Goal: Task Accomplishment & Management: Manage account settings

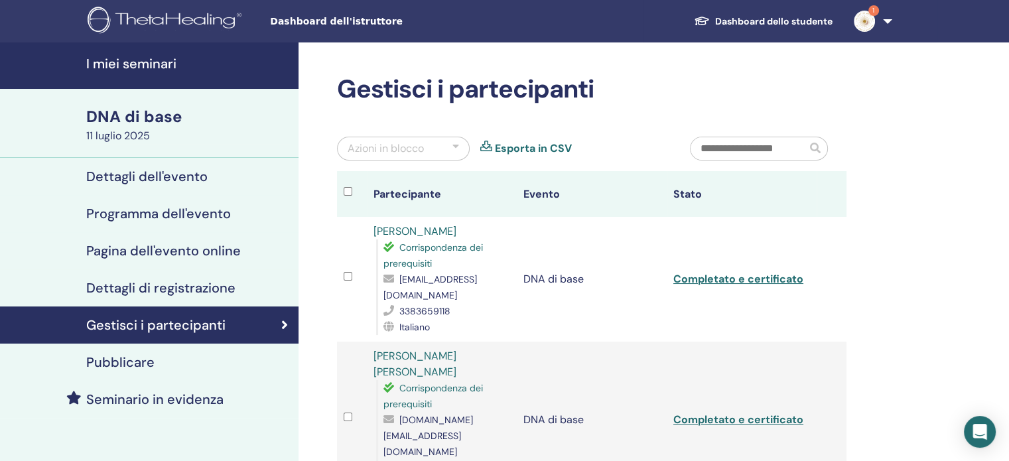
click at [546, 149] on font "Esporta in CSV" at bounding box center [533, 148] width 77 height 14
click at [141, 67] on font "I miei seminari" at bounding box center [131, 63] width 90 height 17
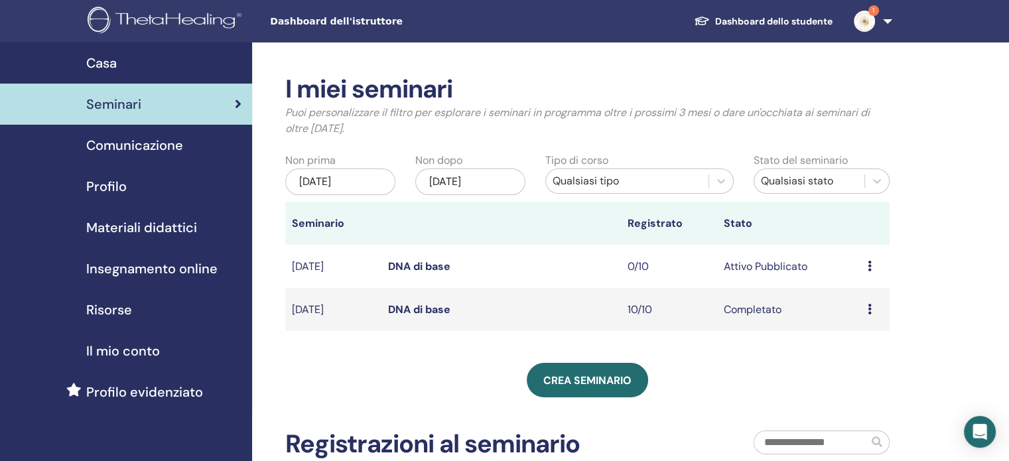
click at [331, 184] on font "20 maggio 2025" at bounding box center [315, 181] width 32 height 14
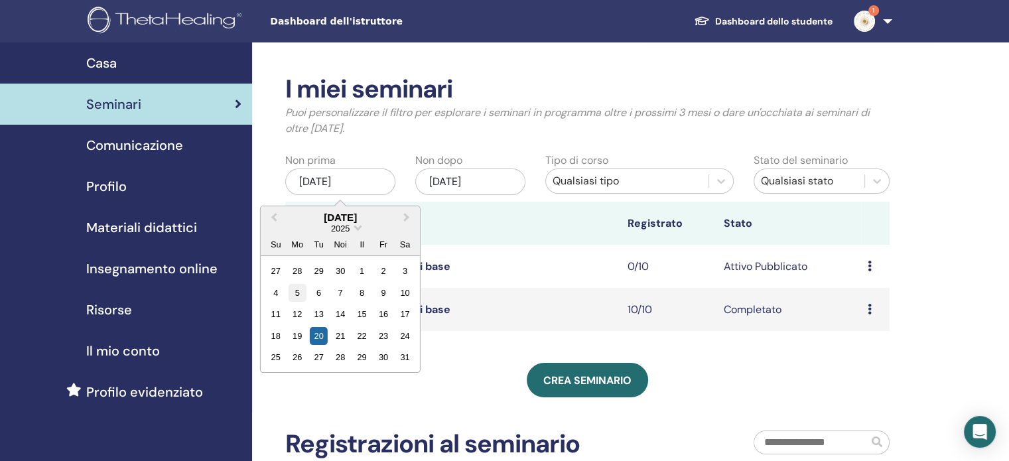
click at [297, 288] on font "5" at bounding box center [297, 293] width 5 height 10
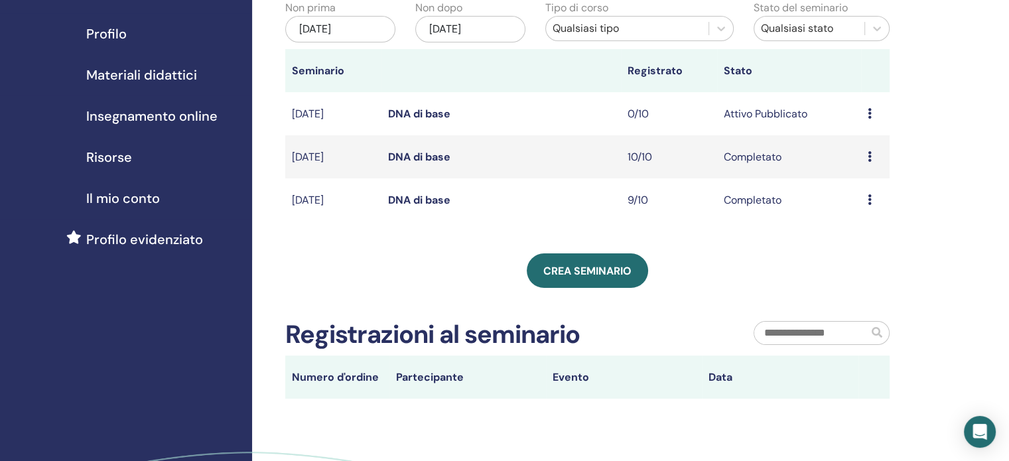
scroll to position [170, 0]
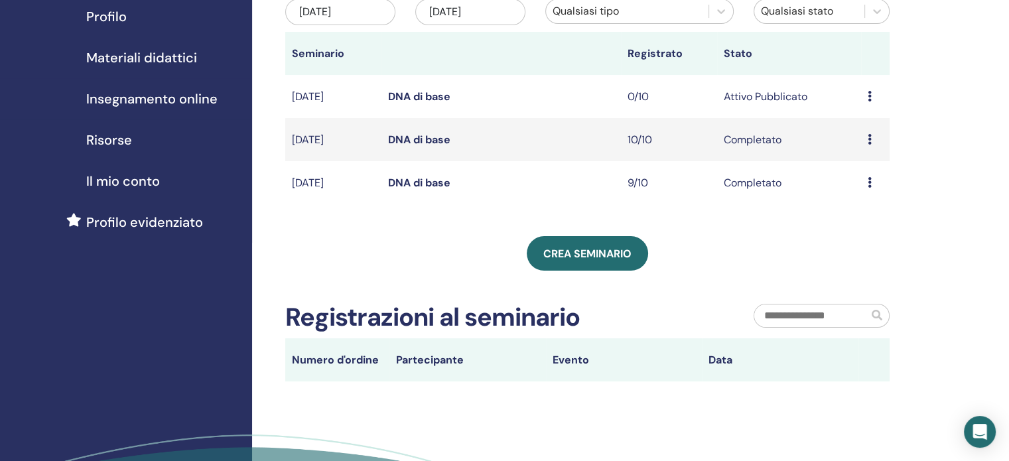
click at [432, 190] on font "DNA di base" at bounding box center [419, 183] width 62 height 14
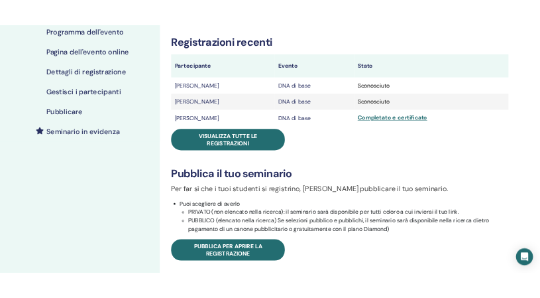
scroll to position [202, 0]
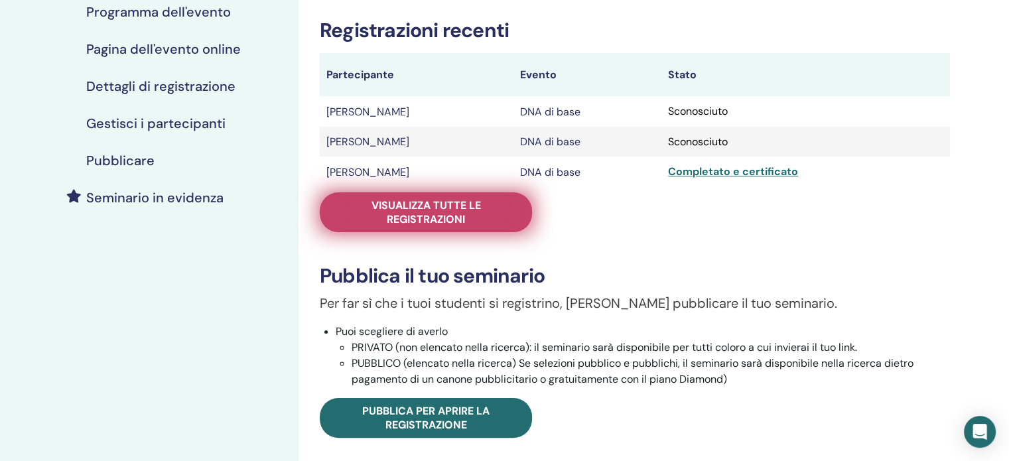
click at [424, 223] on font "Visualizza tutte le registrazioni" at bounding box center [425, 212] width 109 height 28
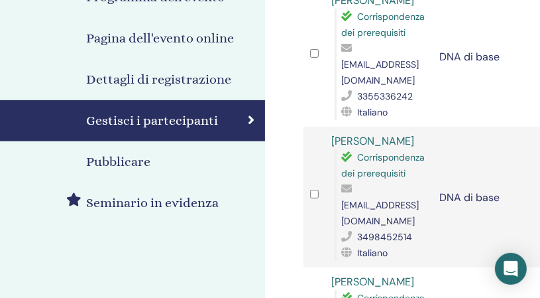
scroll to position [212, 0]
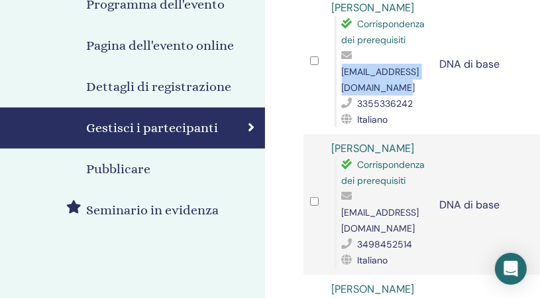
drag, startPoint x: 465, startPoint y: 71, endPoint x: 341, endPoint y: 69, distance: 124.0
click at [342, 69] on font "serenacavallini77@gmail.com" at bounding box center [381, 80] width 78 height 28
copy font "serenacavallini77@gmail.com"
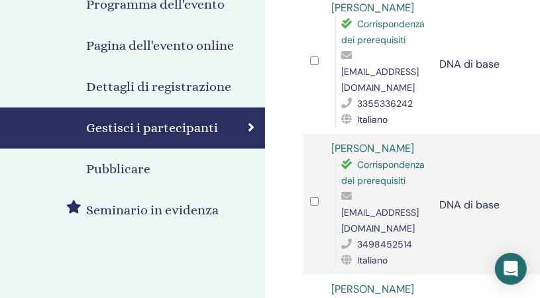
click at [427, 206] on td "stefano serra Corrispondenza dei prerequisiti stex7869@gmail.com 3498452514 Ita…" at bounding box center [380, 204] width 108 height 141
drag, startPoint x: 435, startPoint y: 198, endPoint x: 352, endPoint y: 206, distance: 83.3
click at [352, 206] on tr "stefano serra Corrispondenza dei prerequisiti stex7869@gmail.com 3498452514 Ita…" at bounding box center [487, 204] width 367 height 141
drag, startPoint x: 342, startPoint y: 195, endPoint x: 432, endPoint y: 191, distance: 90.3
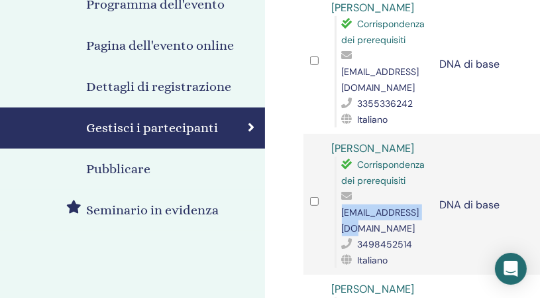
click at [420, 206] on font "stex7869@gmail.com" at bounding box center [381, 220] width 78 height 28
copy font "stex7869@gmail.com"
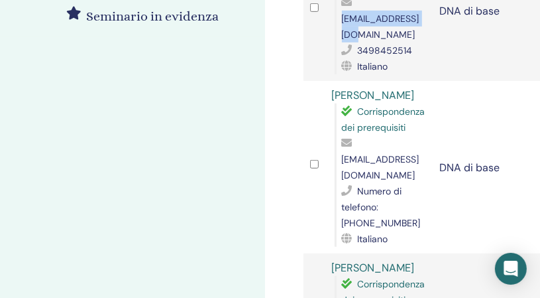
scroll to position [411, 0]
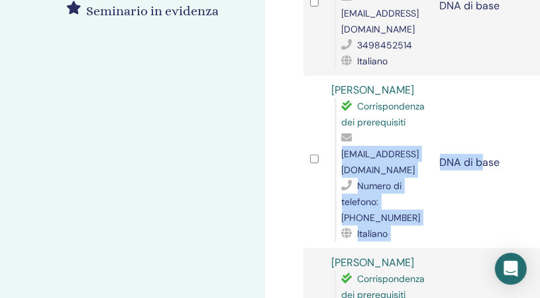
drag, startPoint x: 342, startPoint y: 119, endPoint x: 483, endPoint y: 149, distance: 144.5
click at [483, 149] on tr "Marika Michielinm Corrispondenza dei prerequisiti marikamichielin@gmail.com Num…" at bounding box center [487, 162] width 367 height 172
click at [483, 149] on td "DNA di base" at bounding box center [488, 162] width 108 height 172
drag, startPoint x: 461, startPoint y: 119, endPoint x: 342, endPoint y: 119, distance: 119.4
click at [342, 119] on tr "Marika Michielinm Corrispondenza dei prerequisiti marikamichielin@gmail.com Num…" at bounding box center [487, 162] width 367 height 172
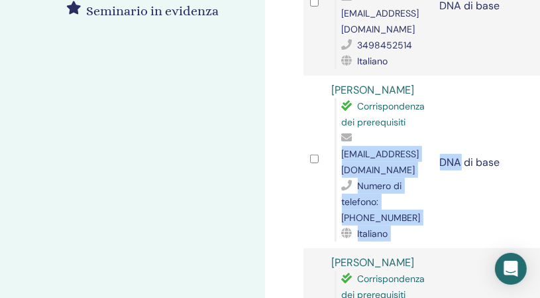
drag, startPoint x: 342, startPoint y: 119, endPoint x: 443, endPoint y: 88, distance: 105.5
click at [443, 88] on td "DNA di base" at bounding box center [488, 162] width 108 height 172
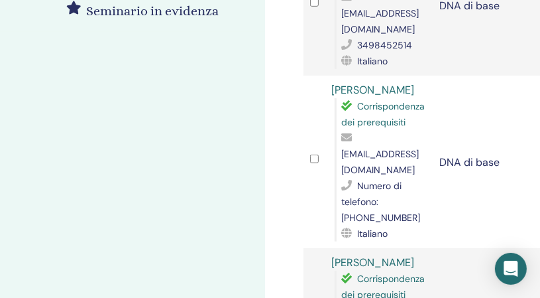
click at [349, 148] on font "[EMAIL_ADDRESS][DOMAIN_NAME]" at bounding box center [381, 162] width 78 height 28
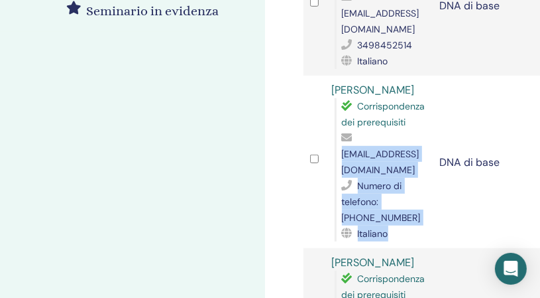
drag, startPoint x: 342, startPoint y: 121, endPoint x: 440, endPoint y: 121, distance: 97.5
click at [440, 121] on tr "Marika Michielinm Corrispondenza dei prerequisiti marikamichielin@gmail.com Num…" at bounding box center [487, 162] width 367 height 172
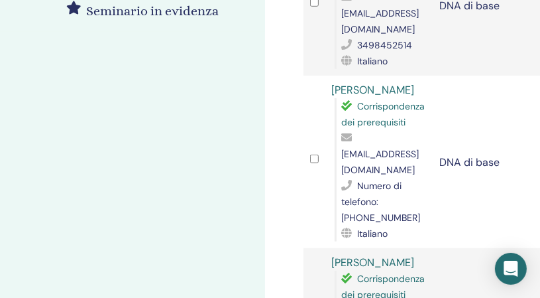
click at [446, 162] on td "DNA di base" at bounding box center [488, 162] width 108 height 172
drag, startPoint x: 340, startPoint y: 121, endPoint x: 422, endPoint y: 121, distance: 82.2
click at [422, 121] on div "Corrispondenza dei prerequisiti marikamichielin@gmail.com Numero di telefono: 3…" at bounding box center [381, 169] width 92 height 143
copy font "marikamichielin@g"
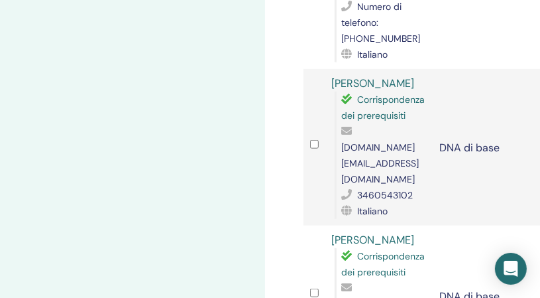
scroll to position [593, 0]
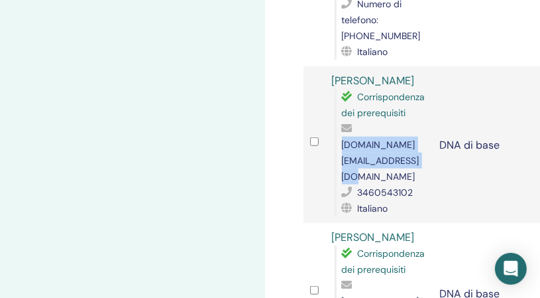
drag, startPoint x: 342, startPoint y: 113, endPoint x: 491, endPoint y: 113, distance: 149.2
click at [420, 139] on font "[DOMAIN_NAME][EMAIL_ADDRESS][DOMAIN_NAME]" at bounding box center [381, 161] width 78 height 44
copy font "[DOMAIN_NAME][EMAIL_ADDRESS][DOMAIN_NAME]"
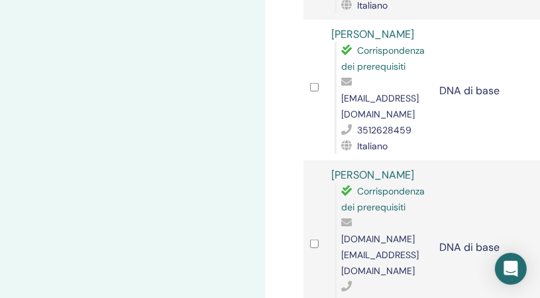
scroll to position [818, 0]
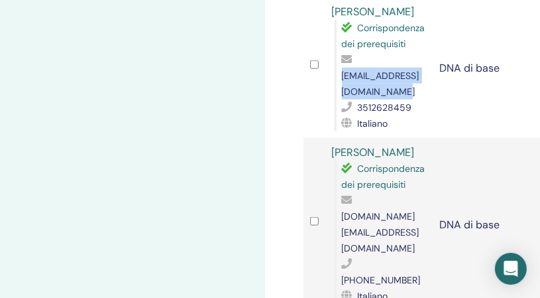
drag, startPoint x: 342, startPoint y: 29, endPoint x: 467, endPoint y: 26, distance: 125.4
click at [420, 70] on font "[EMAIL_ADDRESS][DOMAIN_NAME]" at bounding box center [381, 84] width 78 height 28
copy font "[EMAIL_ADDRESS][DOMAIN_NAME]"
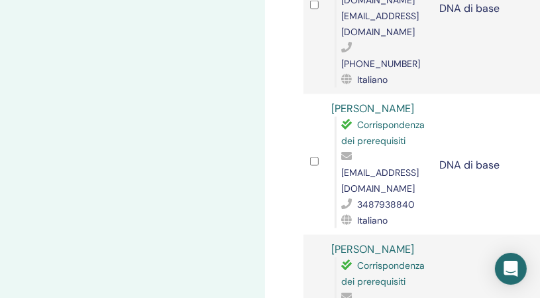
scroll to position [1036, 0]
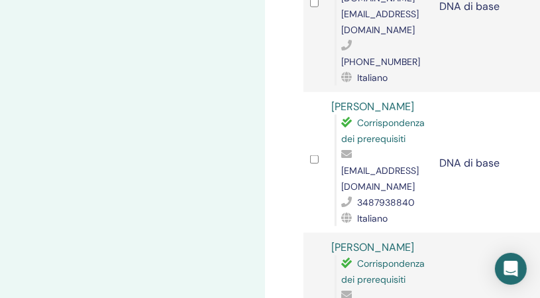
click at [343, 164] on font "[EMAIL_ADDRESS][DOMAIN_NAME]" at bounding box center [381, 178] width 78 height 28
drag, startPoint x: 342, startPoint y: 58, endPoint x: 417, endPoint y: 59, distance: 74.9
click at [417, 147] on div "[EMAIL_ADDRESS][DOMAIN_NAME]" at bounding box center [384, 171] width 85 height 48
copy font "[EMAIL_ADDRESS][DOMAIN_NAME]"
drag, startPoint x: 451, startPoint y: 182, endPoint x: 340, endPoint y: 185, distance: 110.8
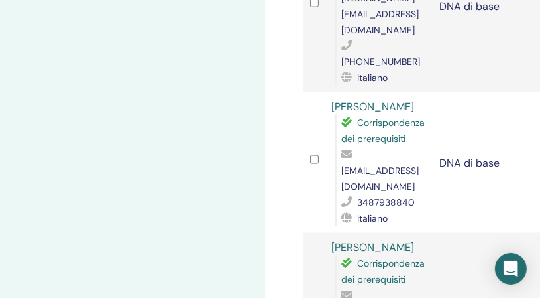
copy font "[PERSON_NAME][EMAIL_ADDRESS][DOMAIN_NAME]"
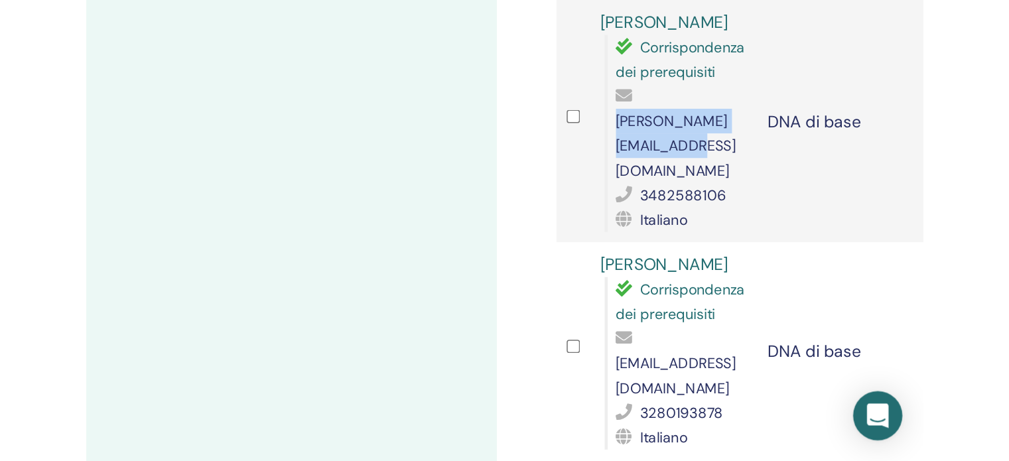
scroll to position [1270, 0]
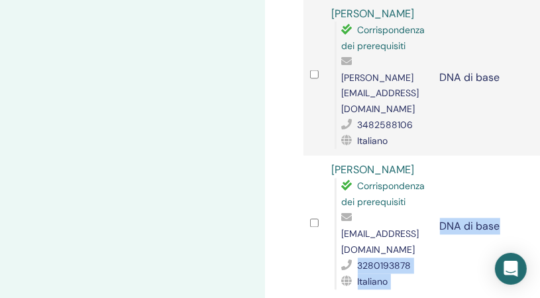
drag, startPoint x: 499, startPoint y: 90, endPoint x: 353, endPoint y: 100, distance: 146.2
click at [353, 156] on tr "marianna mastroroberto Corrispondenza dei prerequisiti marianna.mastroroberto@g…" at bounding box center [487, 226] width 367 height 141
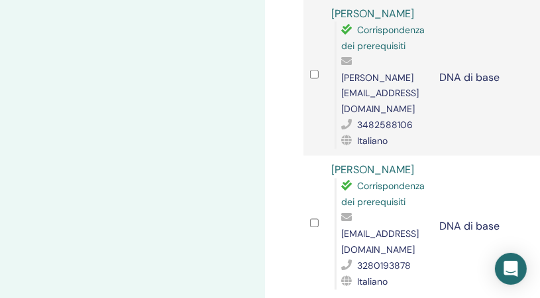
drag, startPoint x: 497, startPoint y: 91, endPoint x: 345, endPoint y: 91, distance: 152.5
click at [345, 228] on font "[EMAIL_ADDRESS][DOMAIN_NAME]" at bounding box center [381, 242] width 78 height 28
copy font "[EMAIL_ADDRESS][DOMAIN_NAME]"
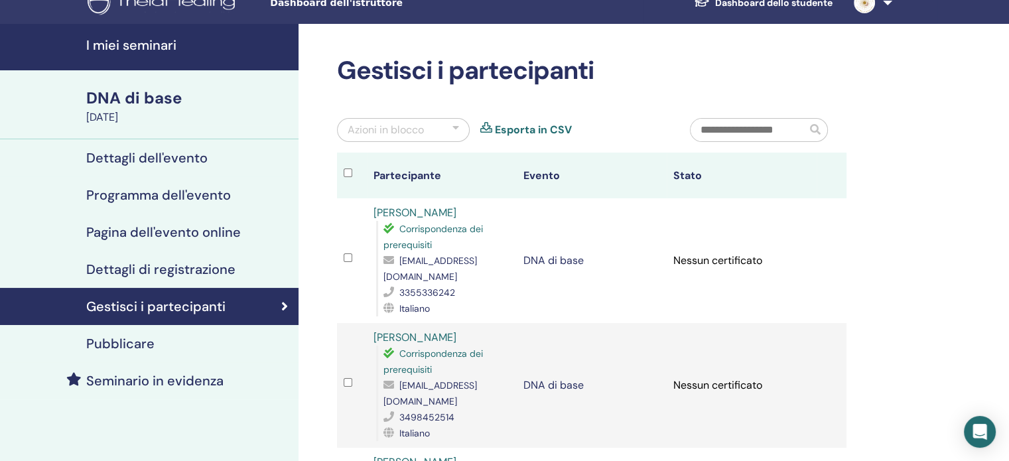
scroll to position [0, 0]
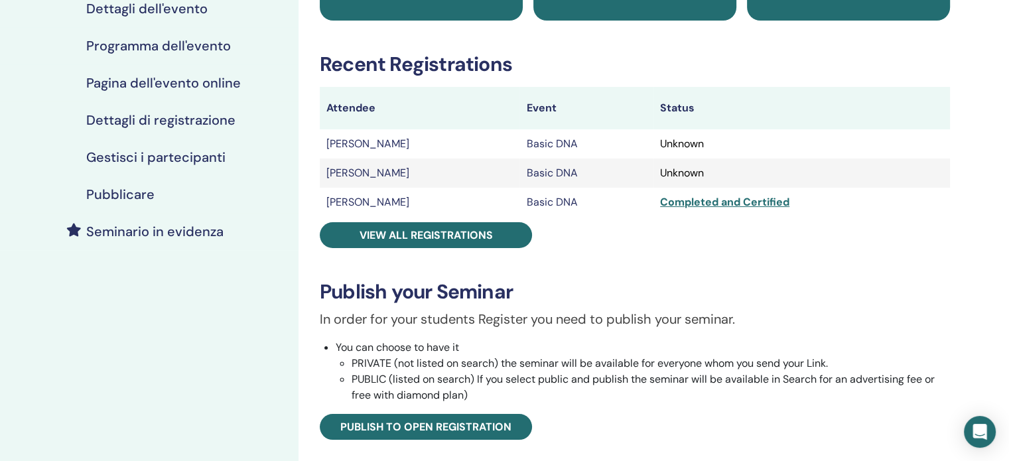
scroll to position [202, 0]
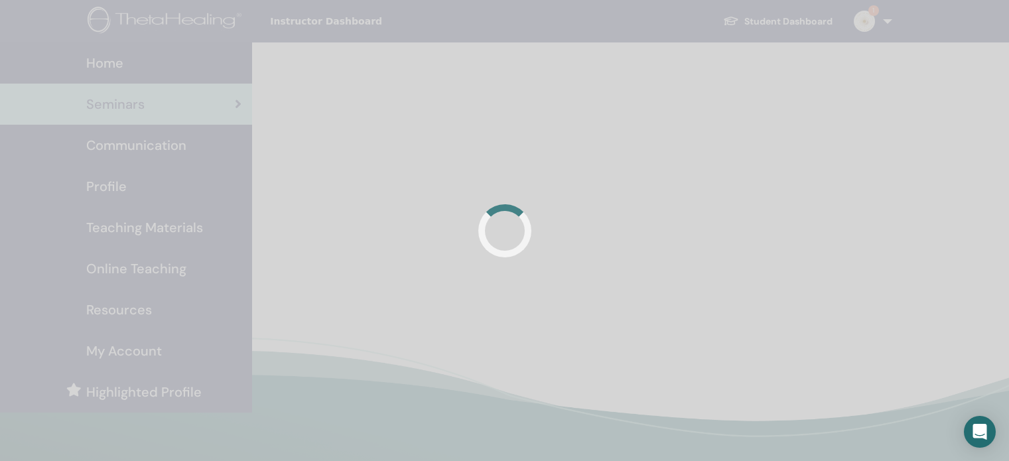
scroll to position [170, 0]
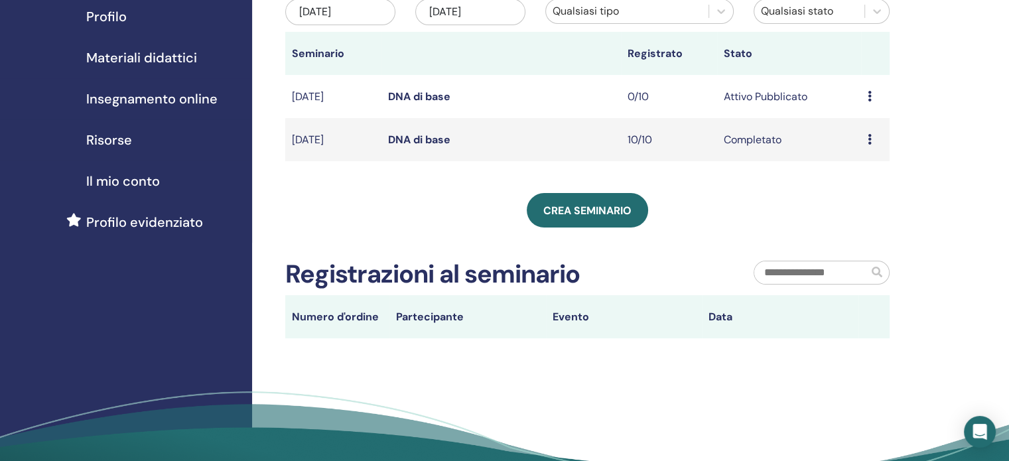
click at [413, 147] on font "DNA di base" at bounding box center [419, 140] width 62 height 14
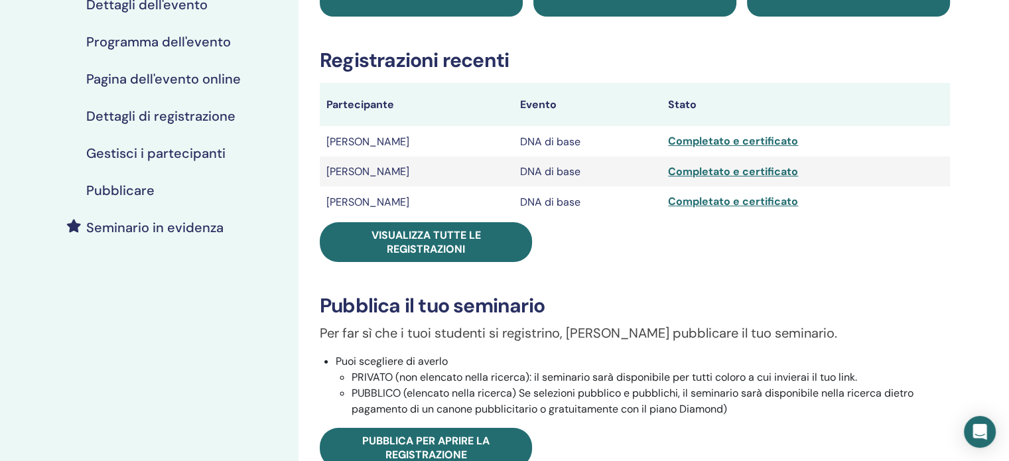
scroll to position [186, 0]
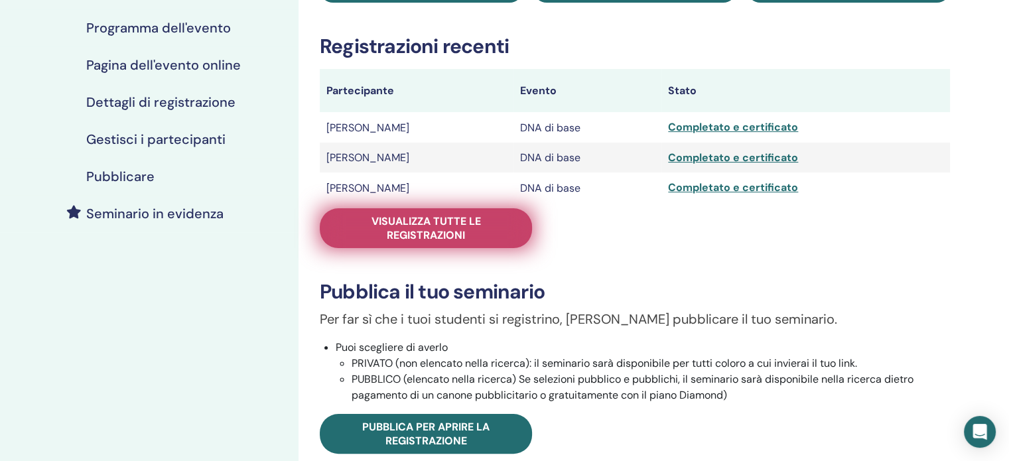
click at [414, 231] on font "Visualizza tutte le registrazioni" at bounding box center [425, 228] width 109 height 28
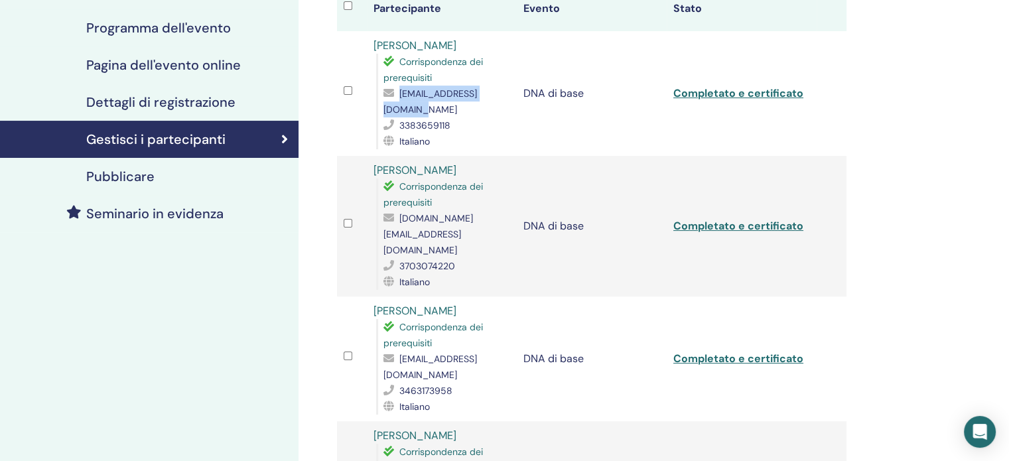
drag, startPoint x: 495, startPoint y: 109, endPoint x: 385, endPoint y: 108, distance: 110.1
click at [385, 108] on font "rocchinacurto@gmail.com" at bounding box center [429, 102] width 93 height 28
copy font "rocchinacurto@gmail.com"
drag, startPoint x: 510, startPoint y: 233, endPoint x: 385, endPoint y: 234, distance: 125.3
click at [385, 234] on font "deniseferro.coach@gmail.com" at bounding box center [428, 234] width 90 height 44
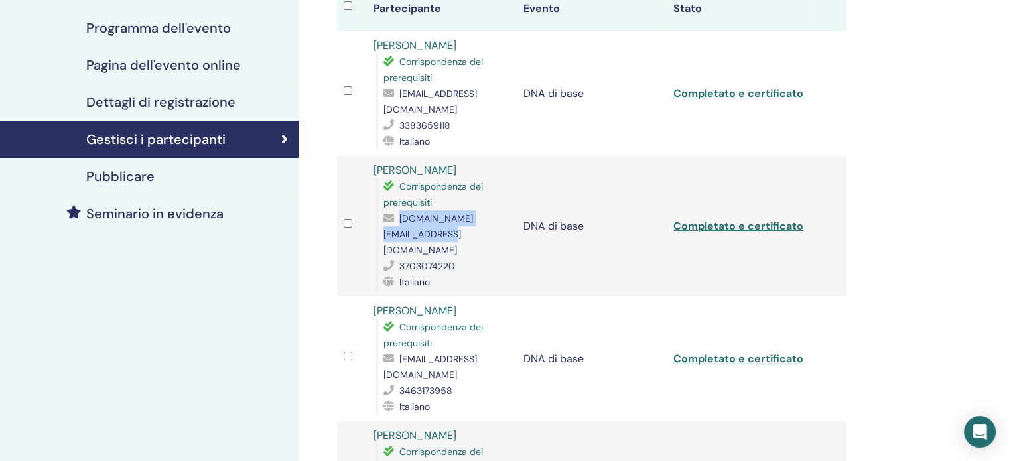
copy font "deniseferro.coach@gmail.com"
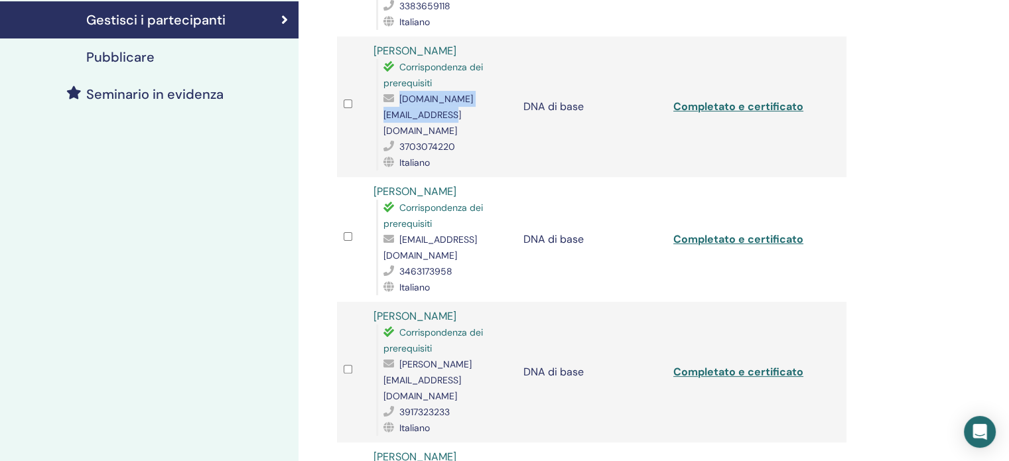
scroll to position [337, 0]
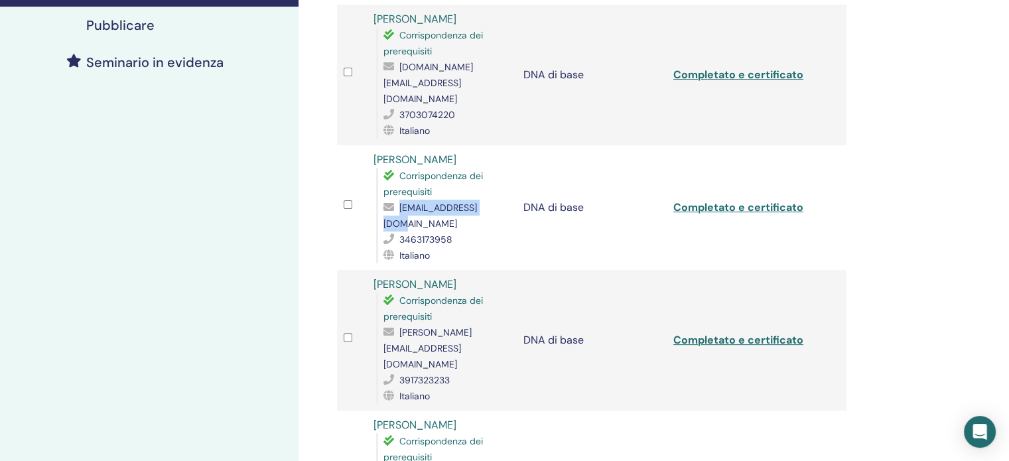
drag, startPoint x: 495, startPoint y: 190, endPoint x: 393, endPoint y: 192, distance: 102.1
click at [393, 200] on div "rimondi58@gmail.com" at bounding box center [446, 216] width 127 height 32
copy div "rimondi58@gmail.com"
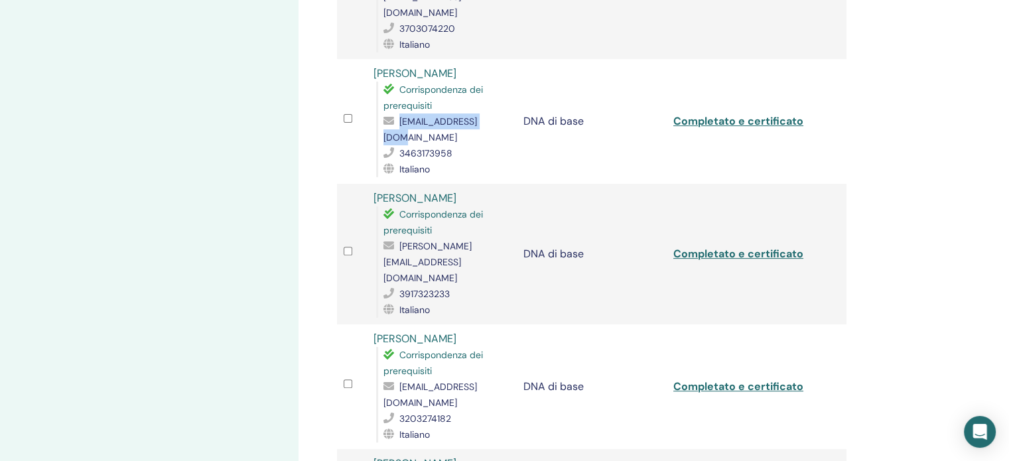
scroll to position [424, 0]
drag, startPoint x: 507, startPoint y: 231, endPoint x: 383, endPoint y: 224, distance: 124.2
click at [383, 239] on font "romina.callegarin@gmail.com" at bounding box center [427, 261] width 88 height 44
copy font "romina.callegarin@gmail.com"
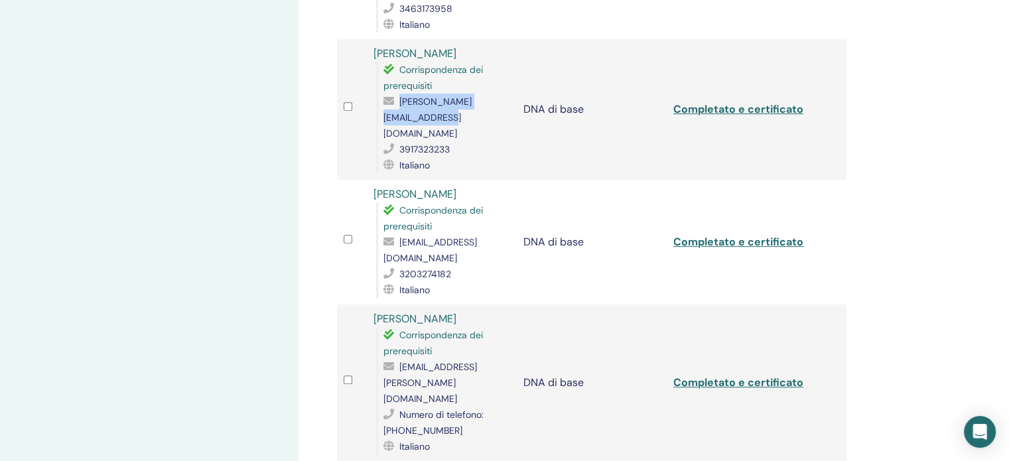
scroll to position [568, 0]
drag, startPoint x: 504, startPoint y: 207, endPoint x: 383, endPoint y: 208, distance: 121.3
click at [383, 236] on font "mammafelice80@gmail.com" at bounding box center [429, 250] width 93 height 28
copy font "mammafelice80@gmail.com"
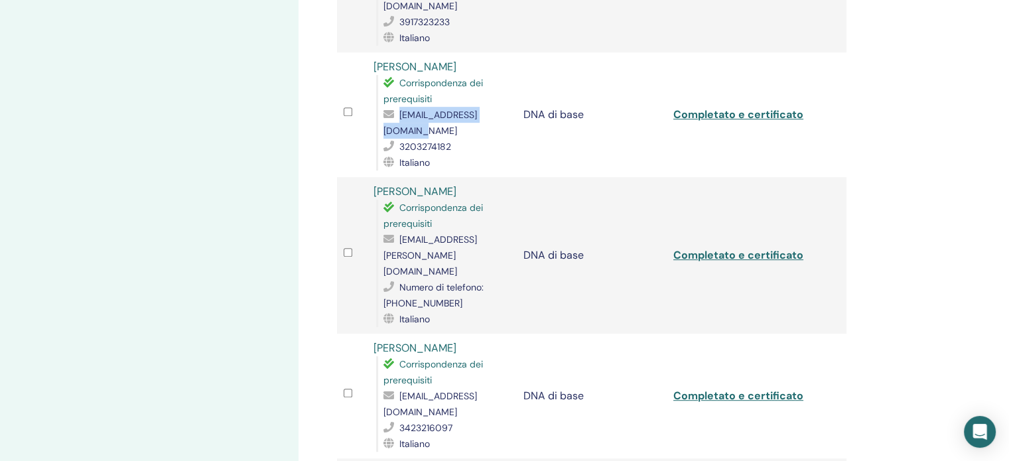
scroll to position [699, 0]
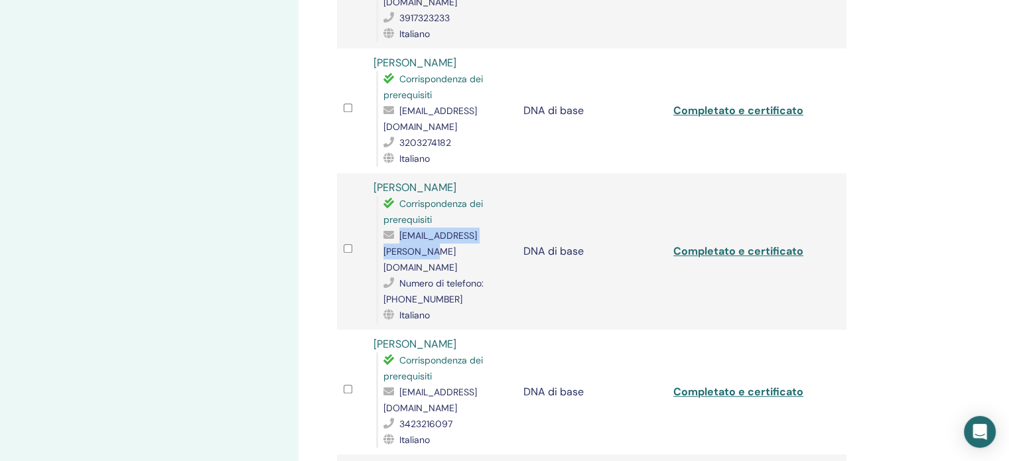
drag, startPoint x: 495, startPoint y: 204, endPoint x: 383, endPoint y: 203, distance: 111.4
click at [383, 229] on font "lazzari.daniele@gmail.com" at bounding box center [429, 251] width 93 height 44
copy font "lazzari.daniele@gmail.com"
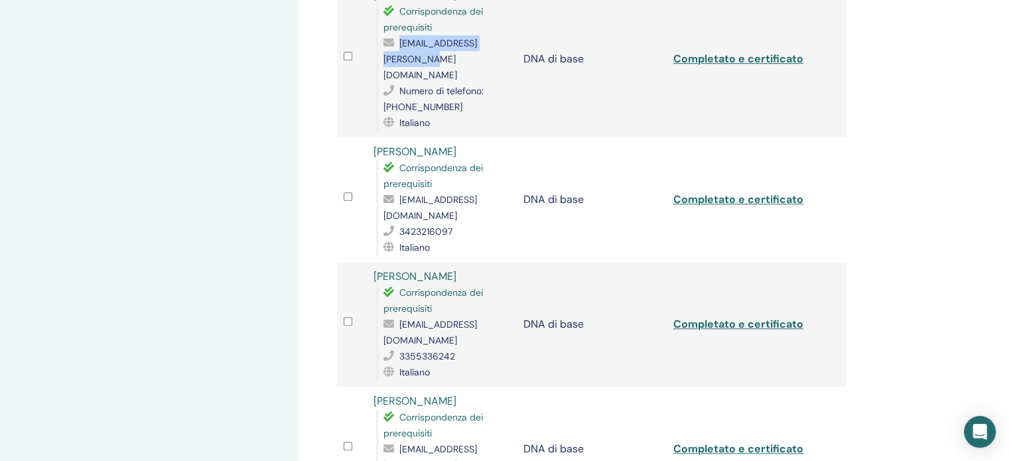
scroll to position [892, 0]
drag, startPoint x: 490, startPoint y: 132, endPoint x: 400, endPoint y: 126, distance: 90.4
click at [400, 190] on div "eli-betta9@hotmail.it" at bounding box center [446, 206] width 127 height 32
click at [407, 192] on font "eli-betta9@hotmail.it" at bounding box center [429, 206] width 93 height 28
drag, startPoint x: 490, startPoint y: 133, endPoint x: 398, endPoint y: 134, distance: 92.2
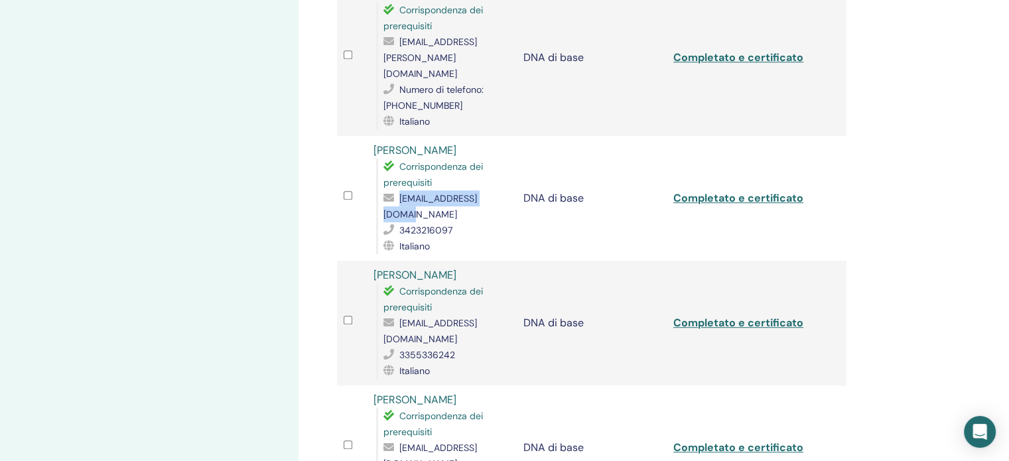
click at [398, 192] on font "eli-betta9@hotmail.it" at bounding box center [429, 206] width 93 height 28
copy div "eli-betta9@hotmail.it"
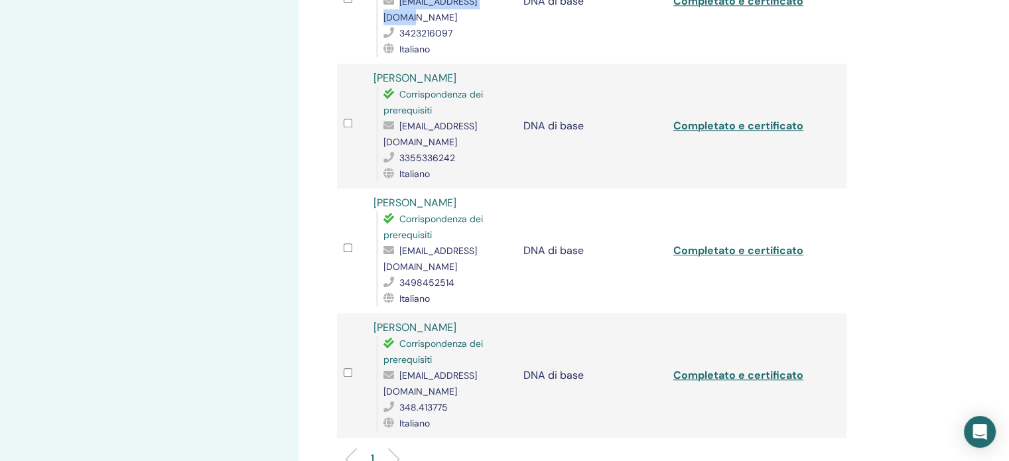
scroll to position [1109, 0]
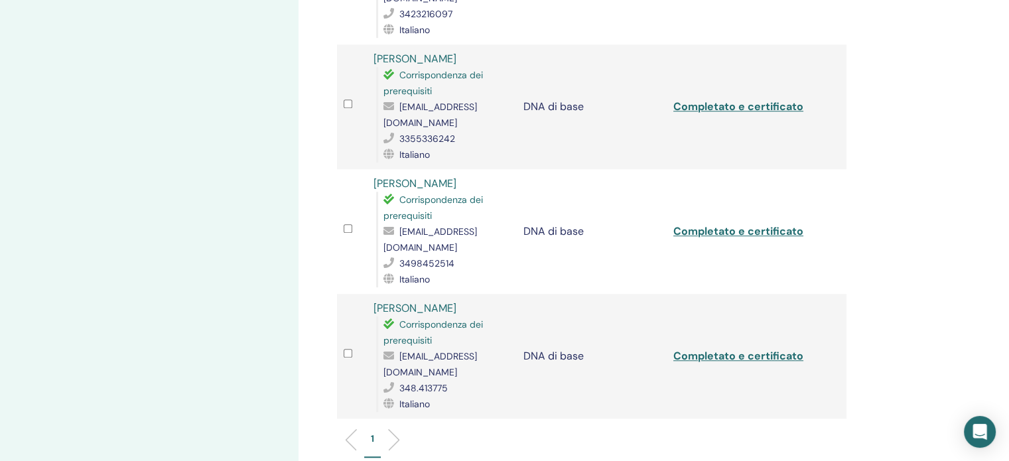
click at [499, 348] on div "laviniagnoletto@gmail.com" at bounding box center [446, 364] width 127 height 32
drag, startPoint x: 497, startPoint y: 275, endPoint x: 383, endPoint y: 273, distance: 114.1
click at [383, 350] on font "laviniagnoletto@gmail.com" at bounding box center [429, 364] width 93 height 28
copy font "laviniagnoletto@gmail.com"
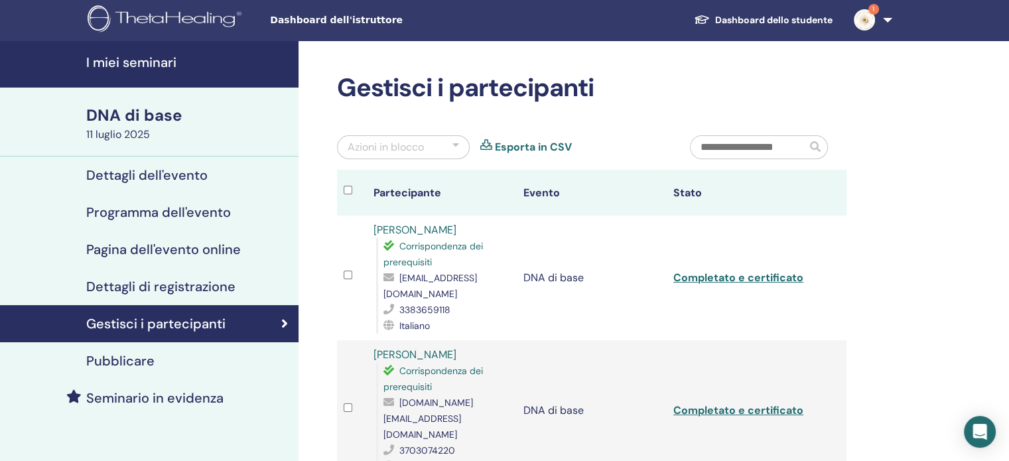
scroll to position [0, 0]
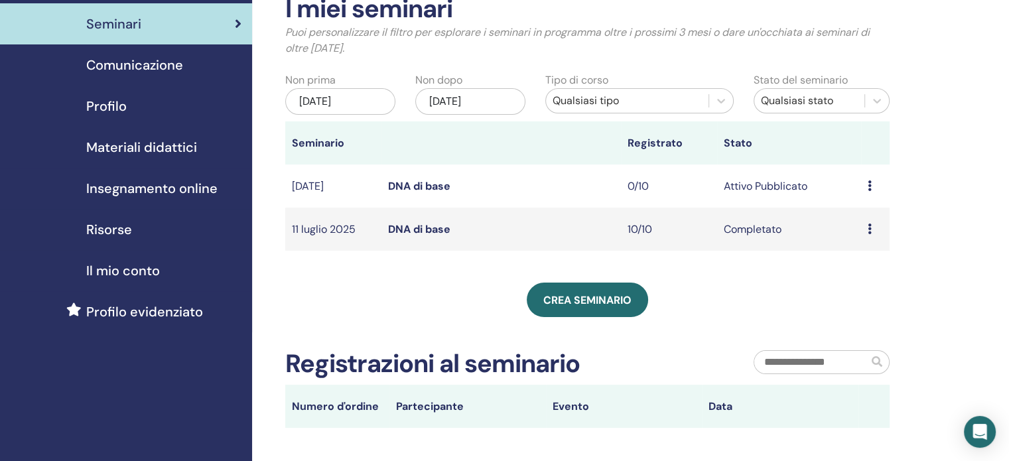
scroll to position [76, 0]
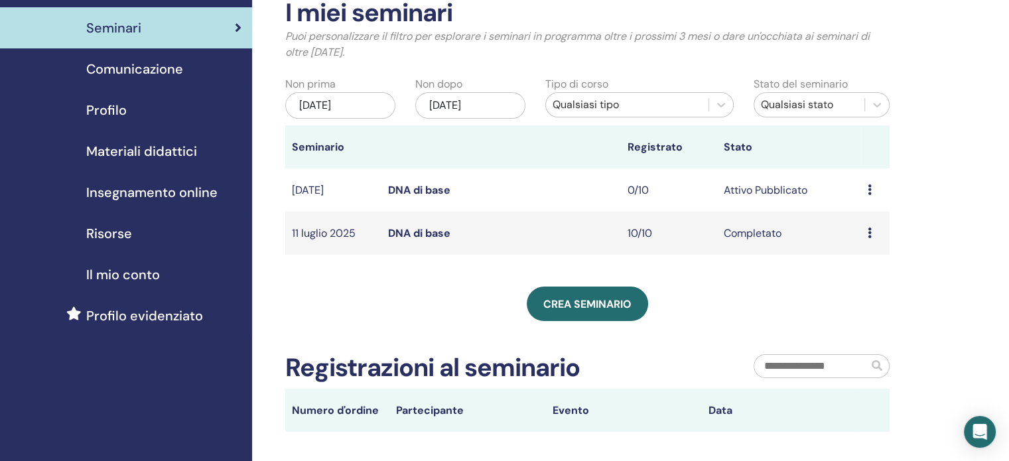
click at [331, 105] on font "[DATE]" at bounding box center [315, 105] width 32 height 14
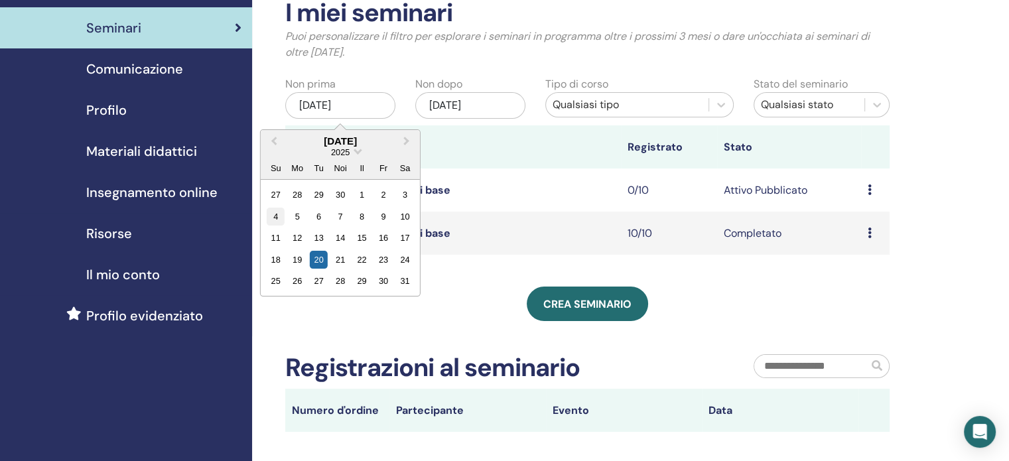
click at [277, 213] on font "4" at bounding box center [275, 217] width 5 height 10
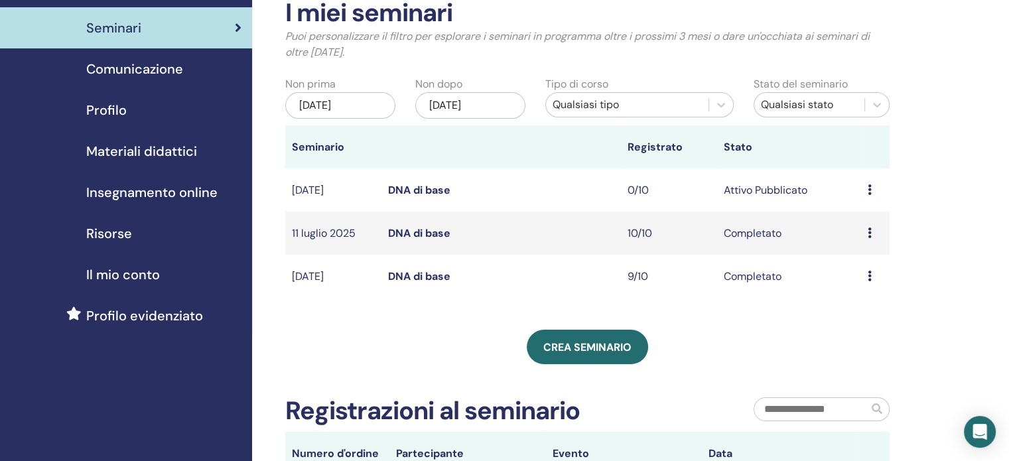
click at [416, 283] on font "DNA di base" at bounding box center [419, 276] width 62 height 14
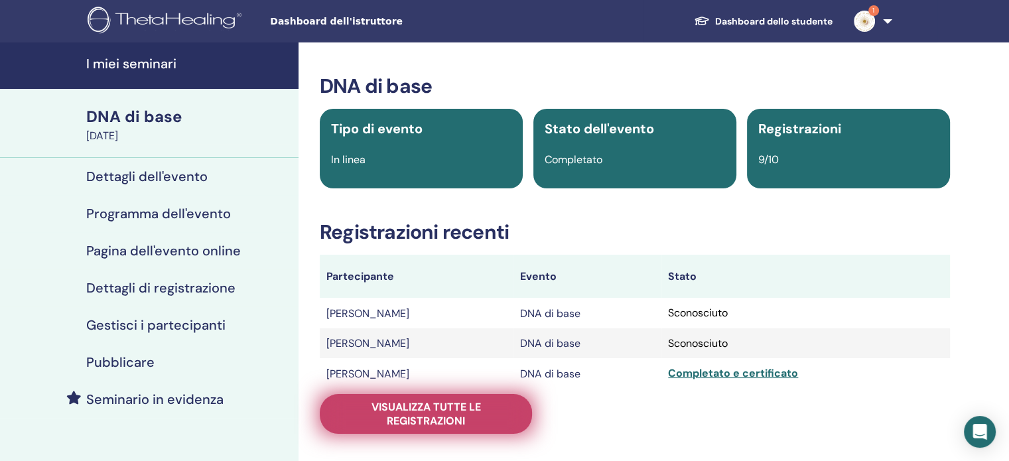
click at [461, 412] on font "Visualizza tutte le registrazioni" at bounding box center [425, 414] width 109 height 28
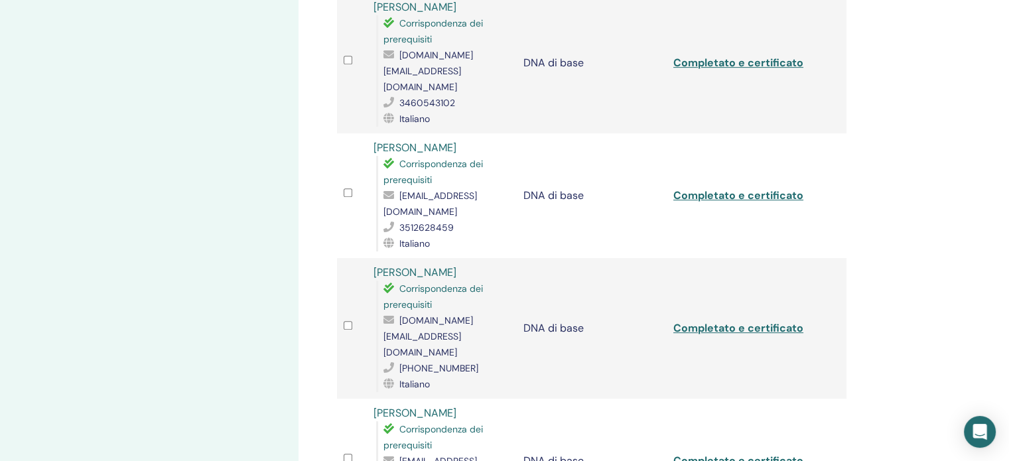
scroll to position [615, 0]
drag, startPoint x: 508, startPoint y: 287, endPoint x: 399, endPoint y: 286, distance: 109.4
click at [399, 314] on font "[DOMAIN_NAME][EMAIL_ADDRESS][DOMAIN_NAME]" at bounding box center [428, 336] width 90 height 44
copy font "[DOMAIN_NAME][EMAIL_ADDRESS][DOMAIN_NAME]"
